Goal: Task Accomplishment & Management: Use online tool/utility

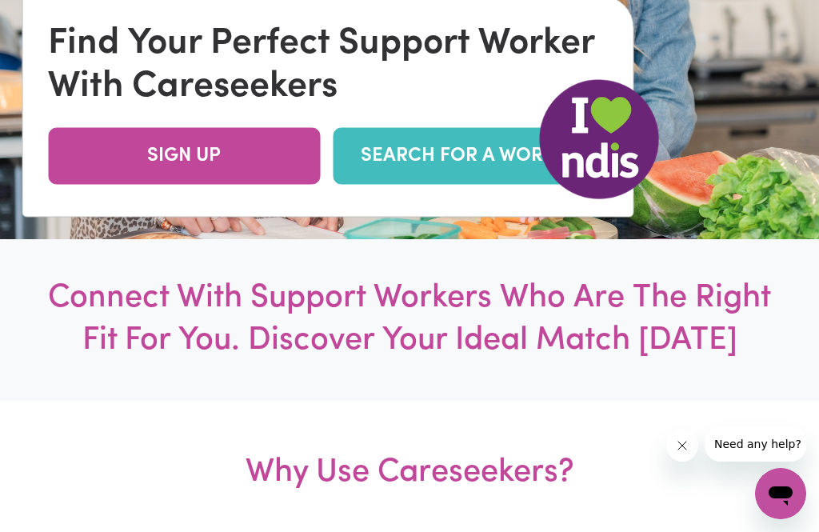
scroll to position [321, 0]
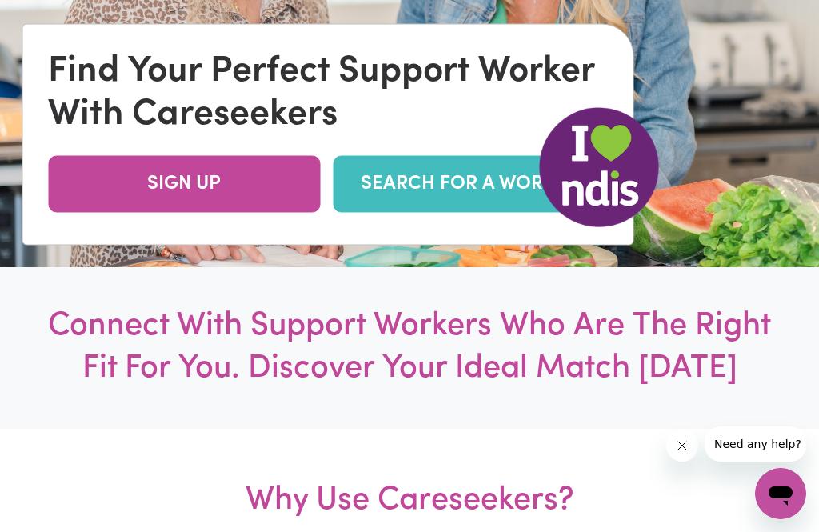
click at [492, 212] on link "SEARCH FOR A WORKER" at bounding box center [469, 183] width 272 height 57
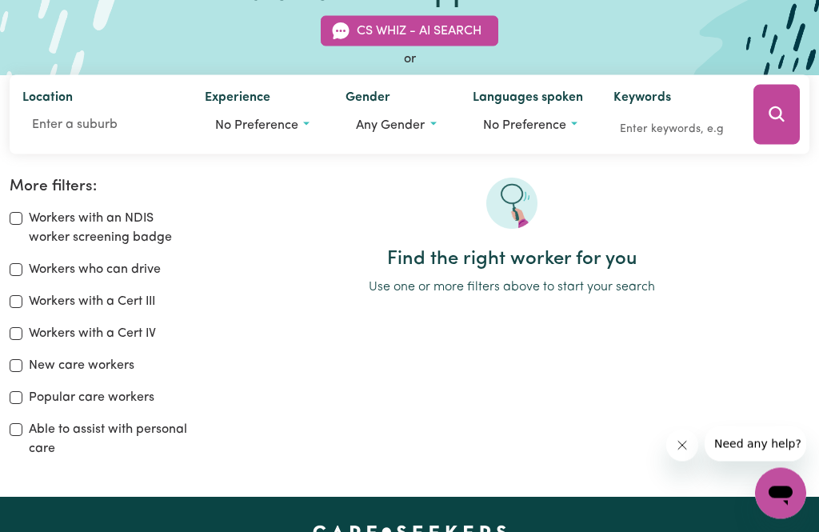
scroll to position [137, 0]
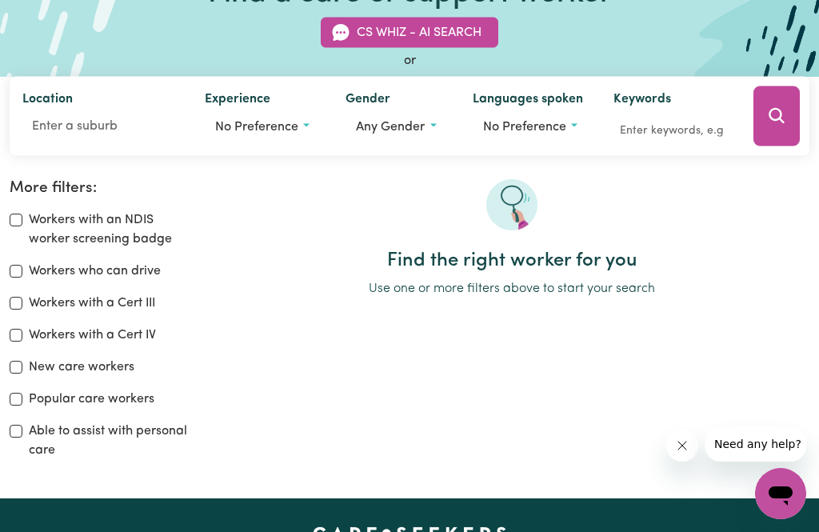
click at [129, 270] on label "Workers who can drive" at bounding box center [95, 270] width 132 height 19
click at [22, 270] on input "Workers who can drive" at bounding box center [16, 271] width 13 height 13
checkbox input "true"
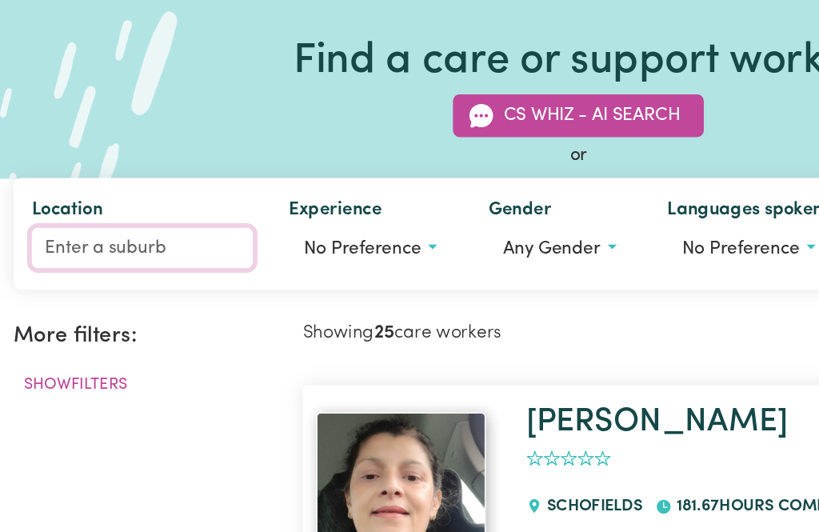
click at [46, 248] on input "Location" at bounding box center [100, 262] width 157 height 29
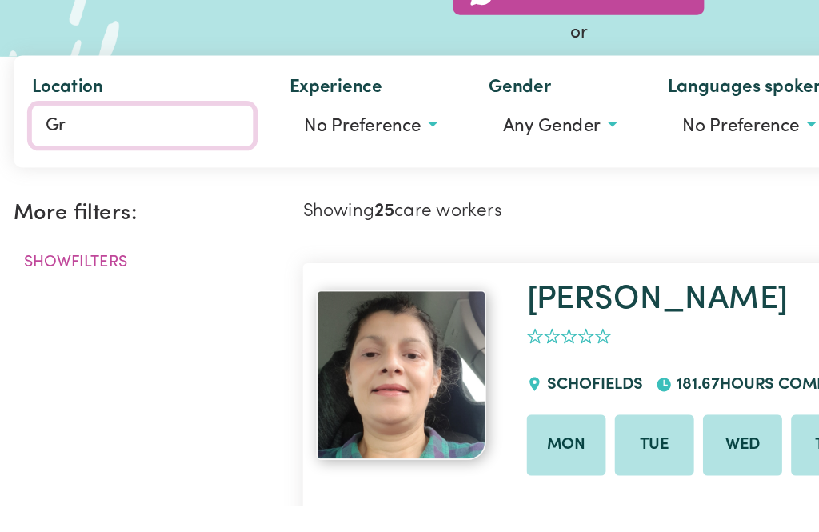
type input "G"
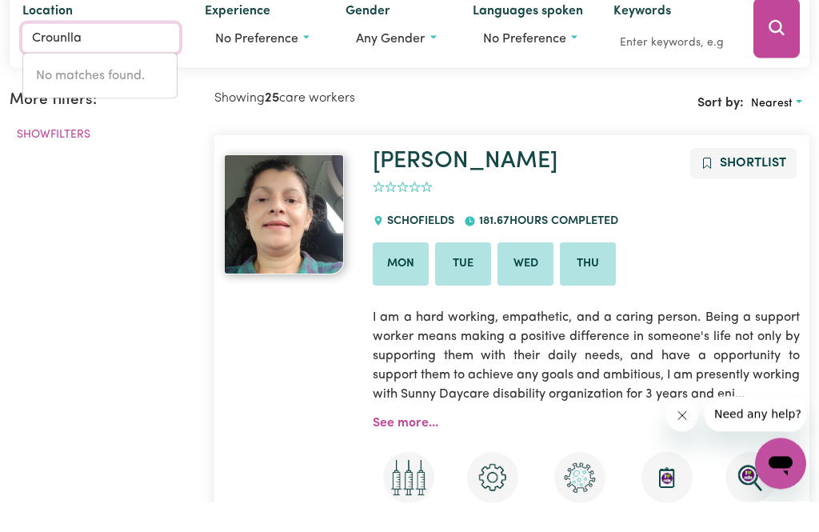
type input "Crounlla"
click at [784, 49] on icon "Search" at bounding box center [776, 58] width 19 height 19
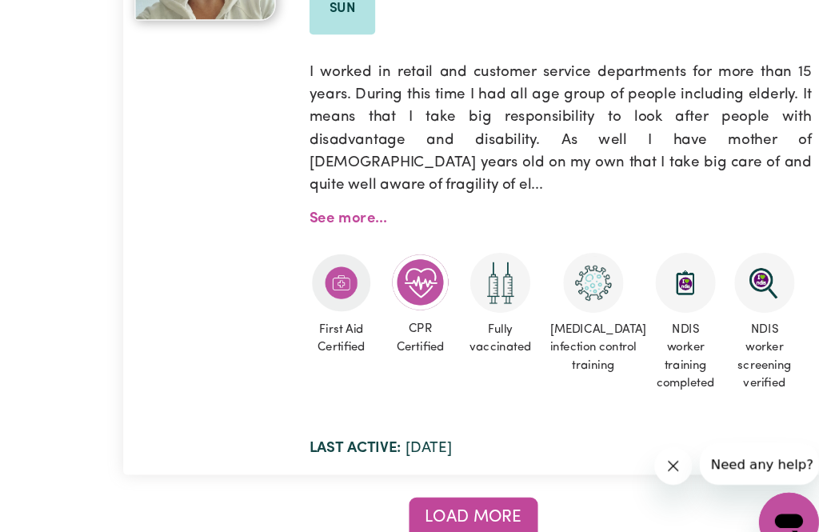
click at [457, 472] on button "Load more" at bounding box center [512, 489] width 110 height 35
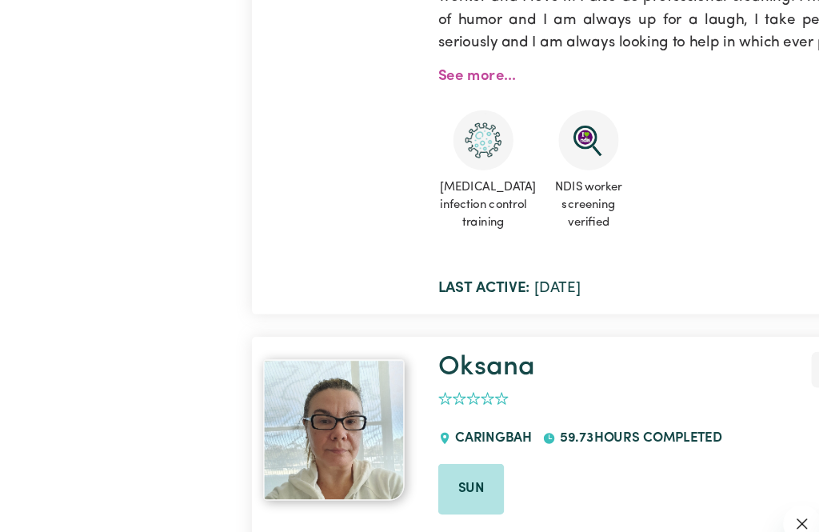
scroll to position [12163, 0]
